Goal: Information Seeking & Learning: Learn about a topic

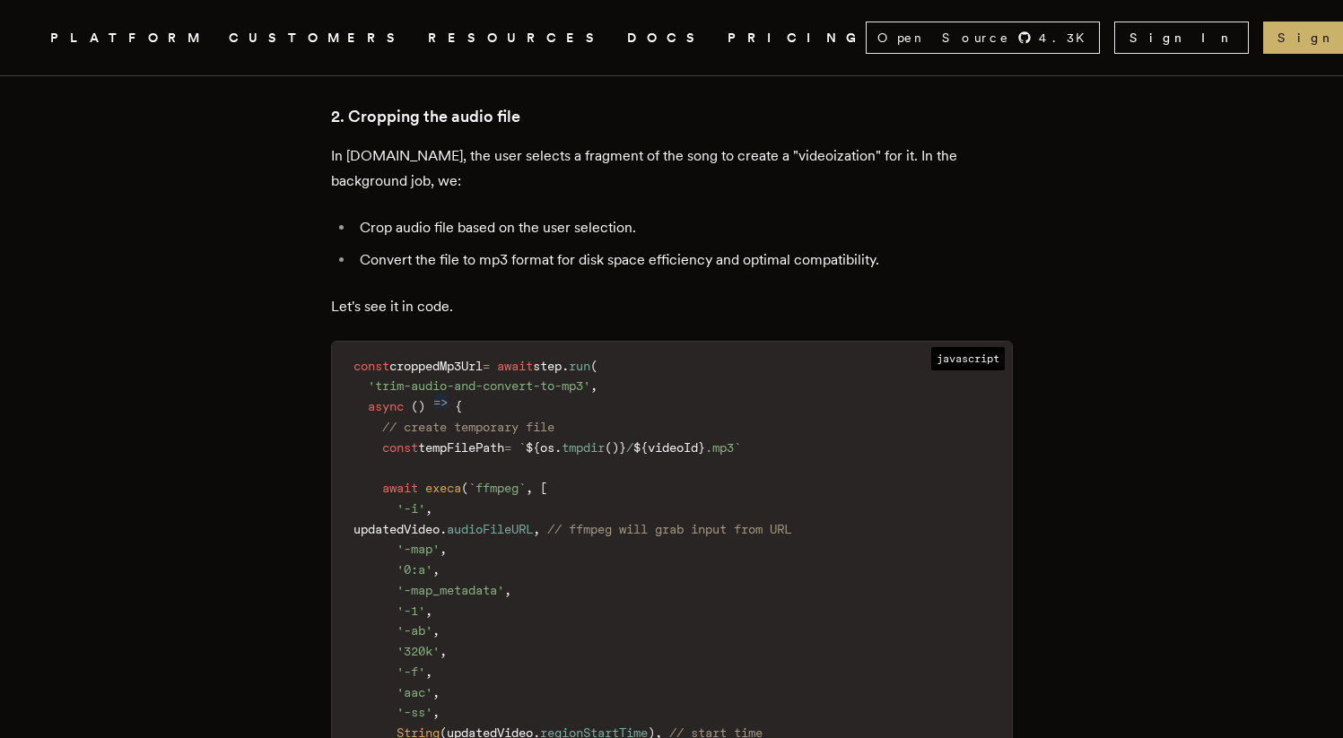
scroll to position [3418, 0]
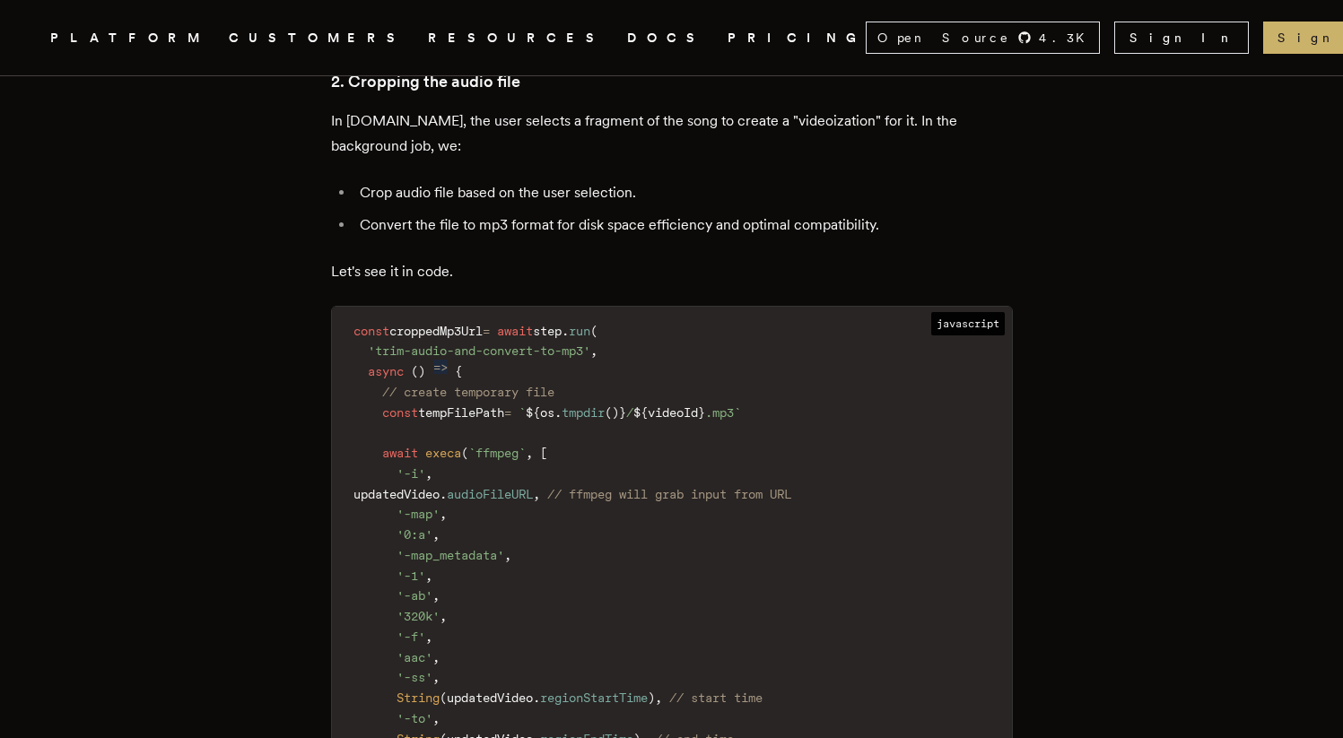
click at [450, 446] on span "execa" at bounding box center [443, 453] width 36 height 14
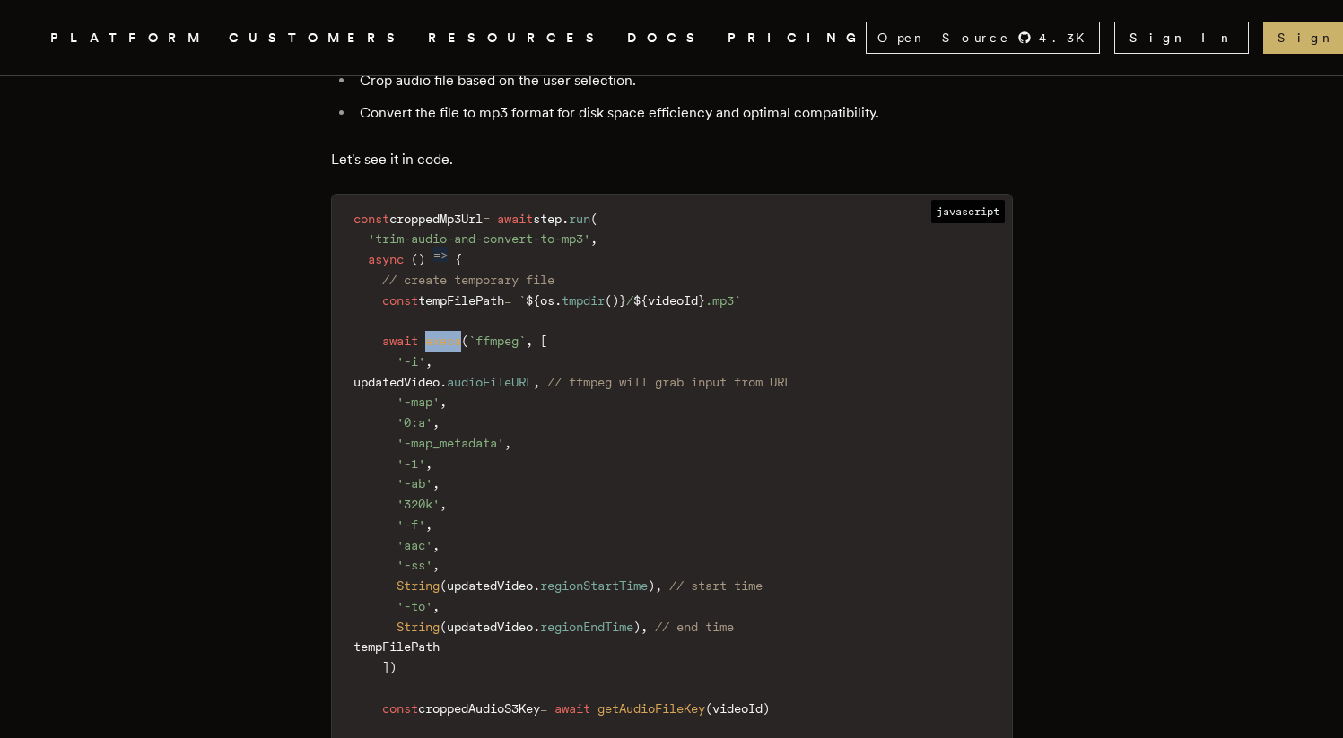
scroll to position [3623, 0]
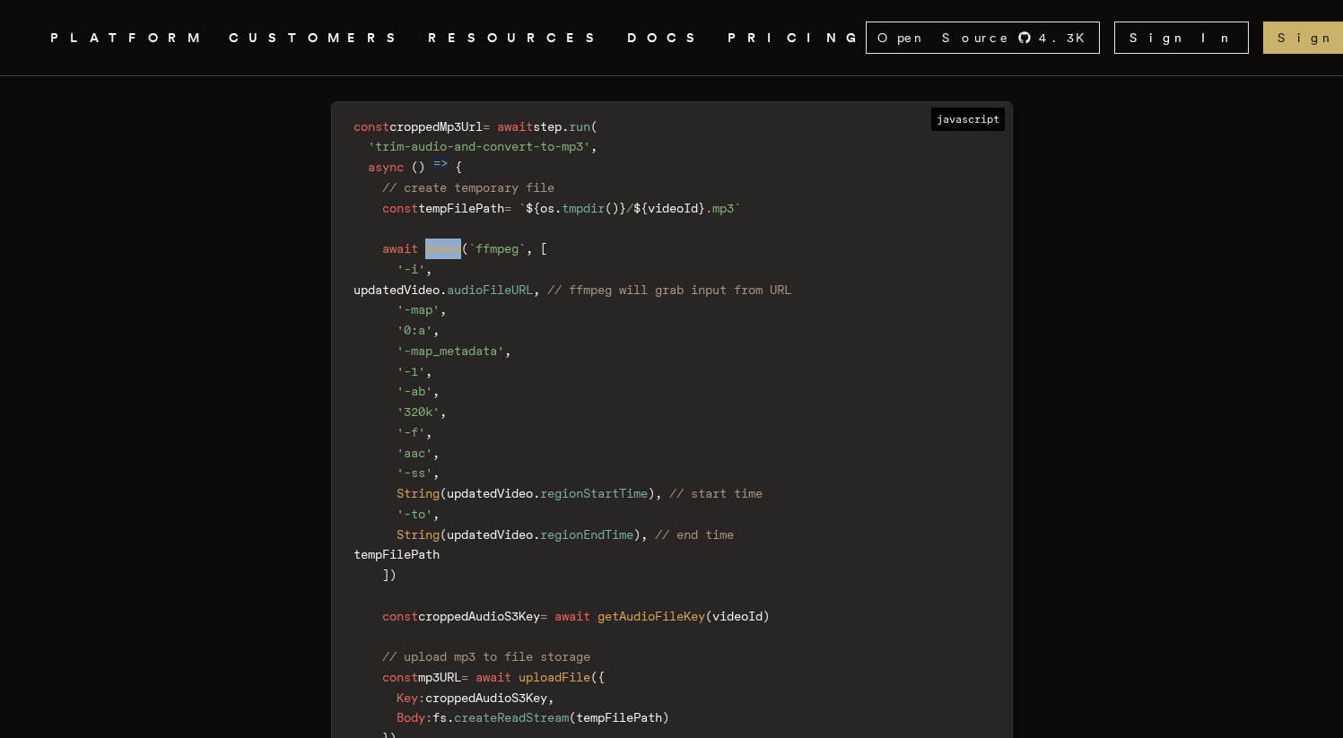
copy span "execa"
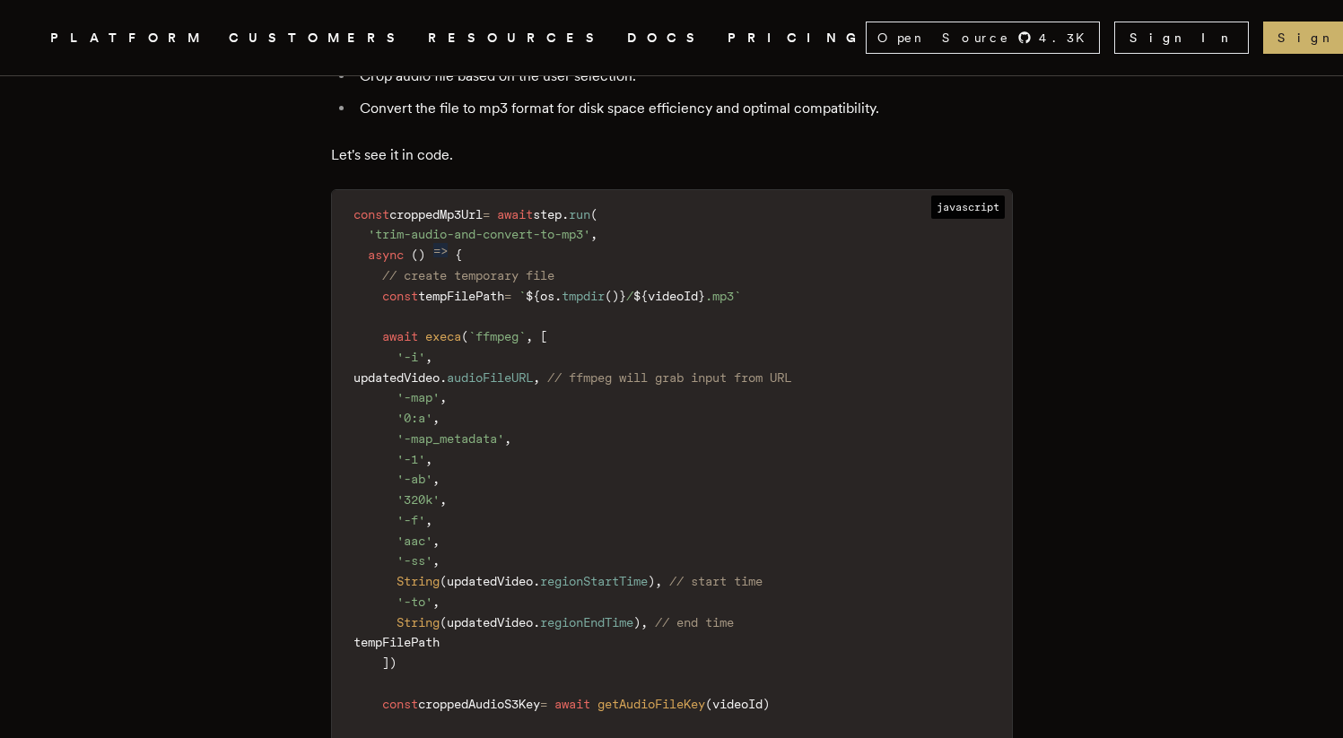
scroll to position [4313, 0]
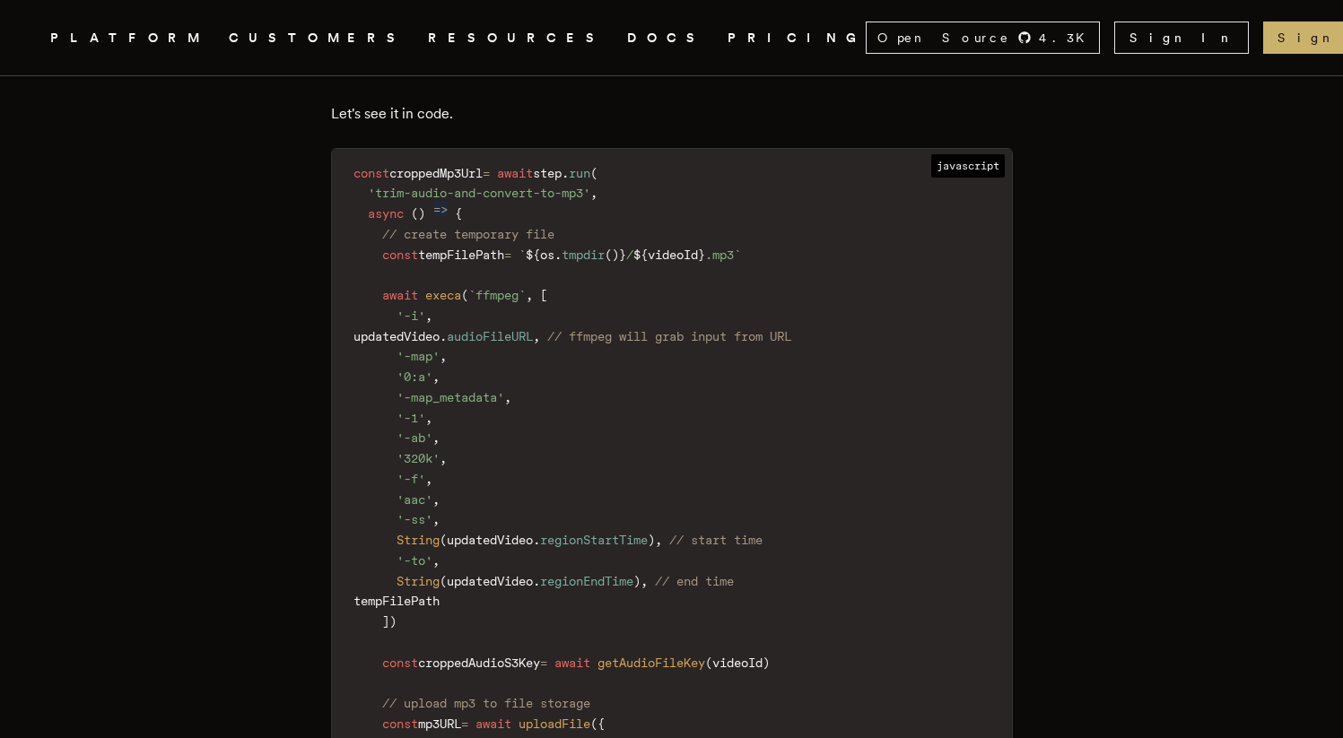
scroll to position [3509, 0]
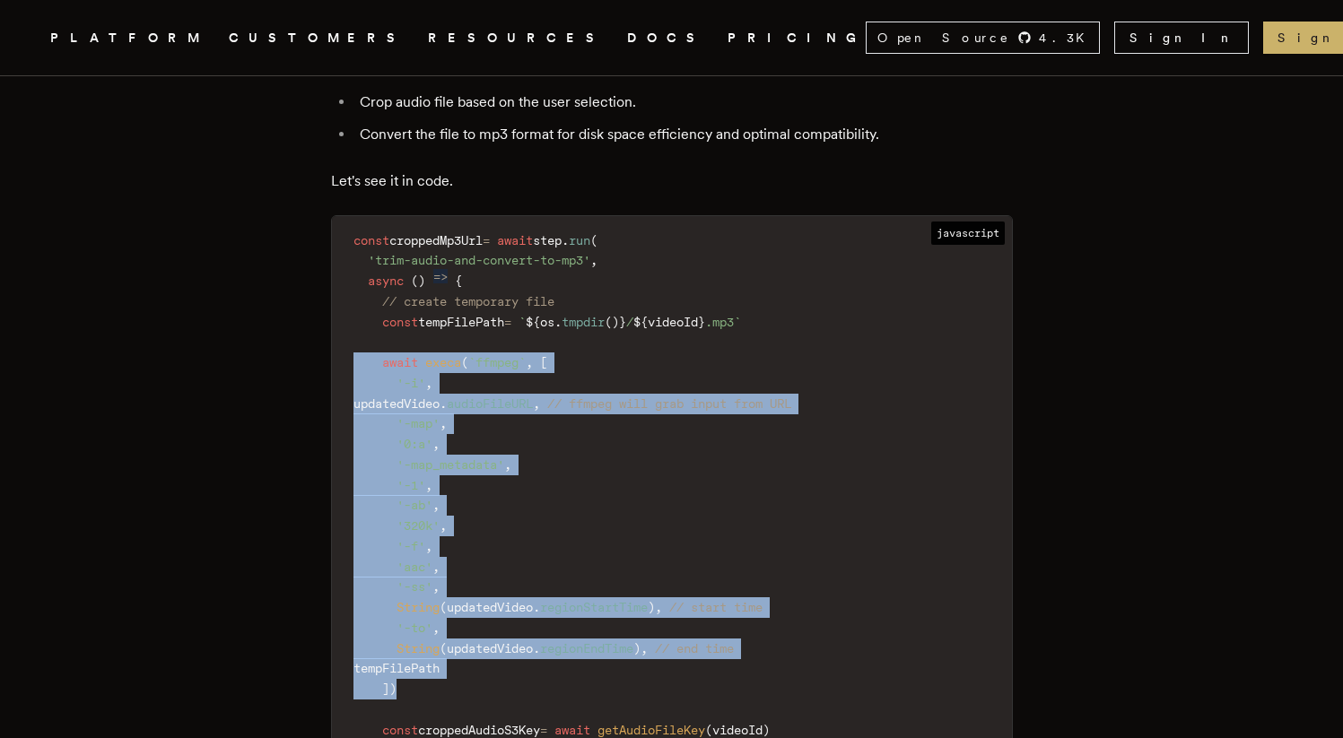
drag, startPoint x: 411, startPoint y: 622, endPoint x: 281, endPoint y: 291, distance: 355.6
click at [607, 404] on code "const croppedMp3Url = await step . run ( 'trim-audio-and-convert-to-mp3' , asyn…" at bounding box center [672, 690] width 680 height 926
drag, startPoint x: 476, startPoint y: 647, endPoint x: 196, endPoint y: 296, distance: 449.2
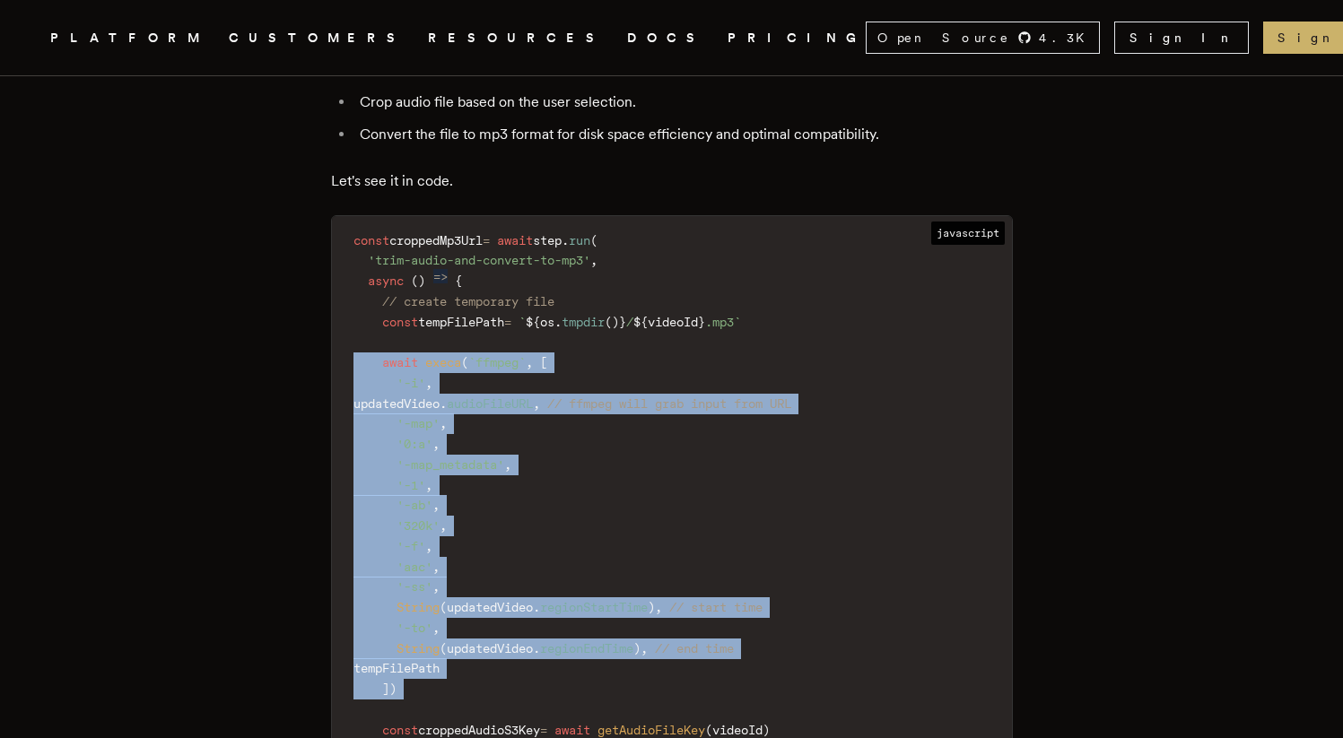
copy code "await execa ( ` ffmpeg ` , [ '-i' , updatedVideo . audioFileURL , // ffmpeg wil…"
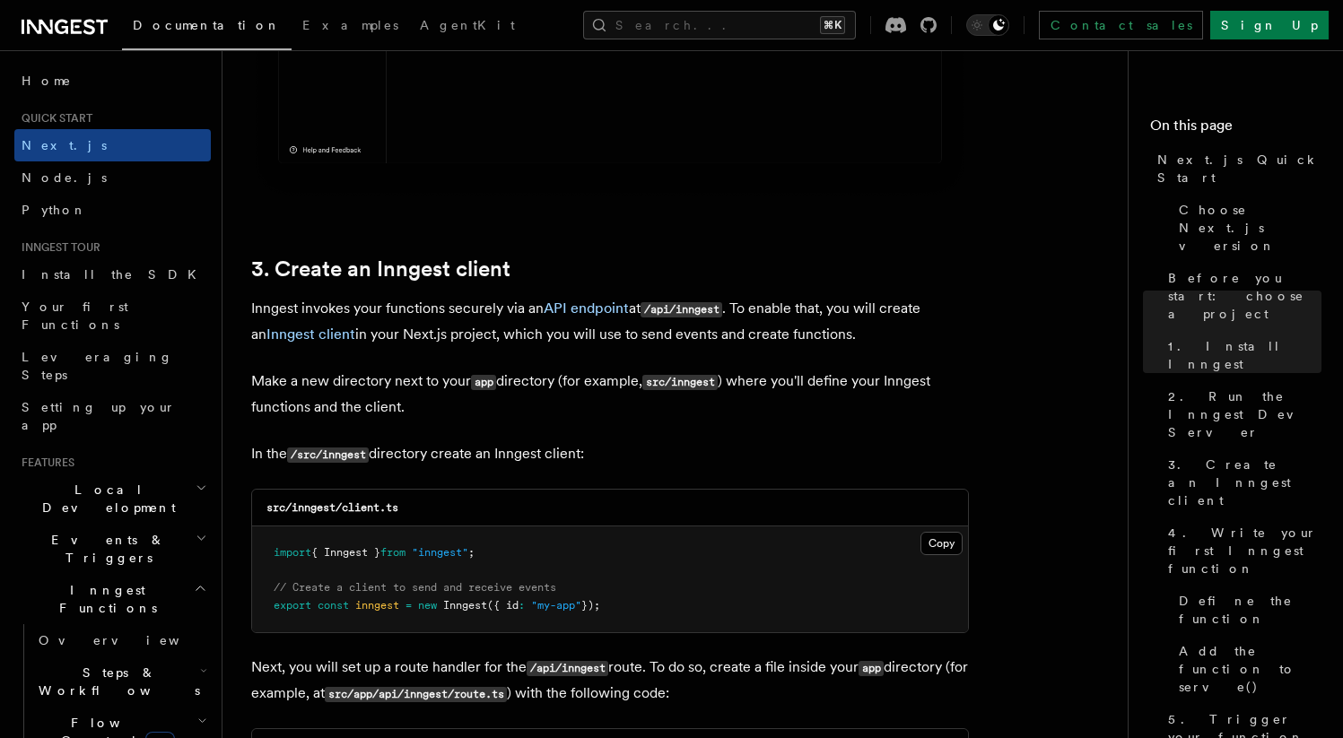
scroll to position [1945, 0]
